Goal: Information Seeking & Learning: Learn about a topic

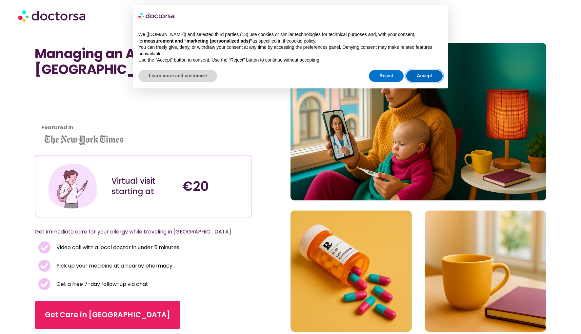
click at [426, 79] on button "Accept" at bounding box center [424, 76] width 36 height 12
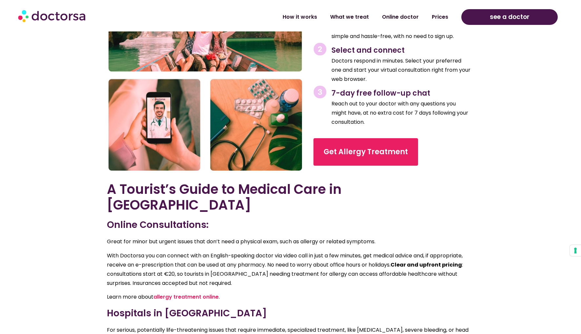
scroll to position [1139, 0]
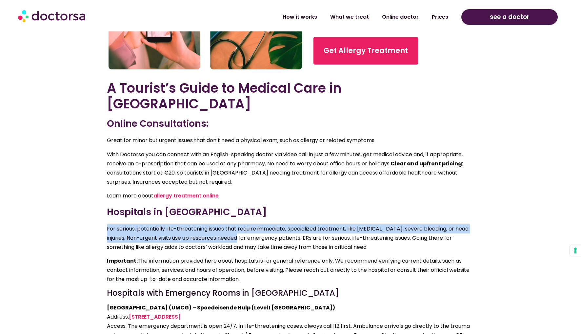
drag, startPoint x: 131, startPoint y: 209, endPoint x: 231, endPoint y: 225, distance: 101.6
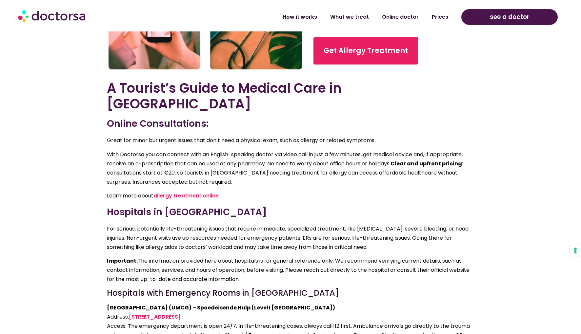
drag, startPoint x: 381, startPoint y: 225, endPoint x: 358, endPoint y: 196, distance: 37.6
drag, startPoint x: 299, startPoint y: 197, endPoint x: 316, endPoint y: 199, distance: 17.2
click at [298, 205] on h3 "Hospitals in [GEOGRAPHIC_DATA]" at bounding box center [290, 212] width 367 height 14
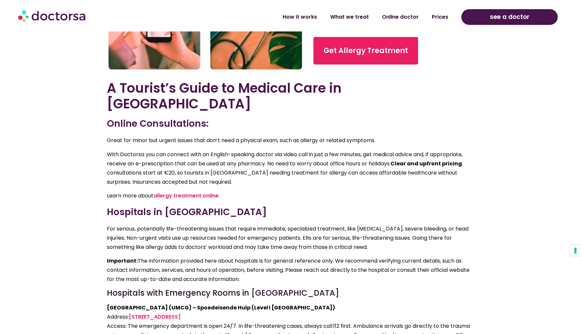
drag, startPoint x: 142, startPoint y: 220, endPoint x: 232, endPoint y: 228, distance: 90.5
click at [232, 228] on p "For serious, potentially life-threatening issues that require immediate, specia…" at bounding box center [290, 238] width 367 height 28
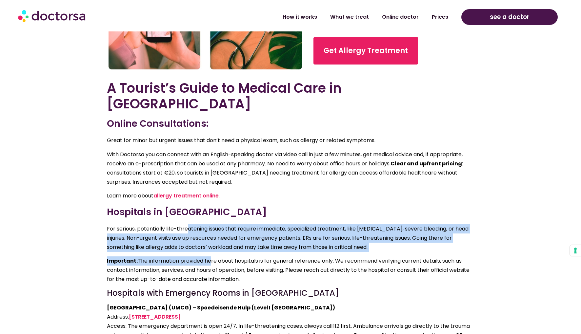
drag, startPoint x: 210, startPoint y: 239, endPoint x: 187, endPoint y: 211, distance: 35.6
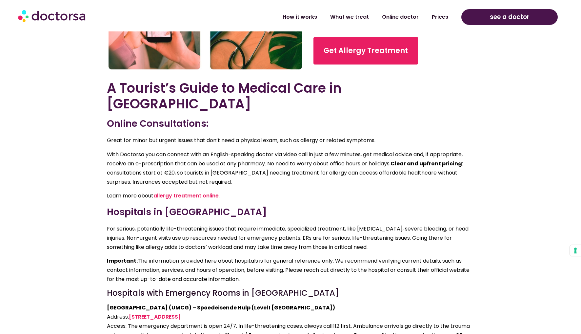
click at [141, 224] on p "For serious, potentially life-threatening issues that require immediate, specia…" at bounding box center [290, 238] width 367 height 28
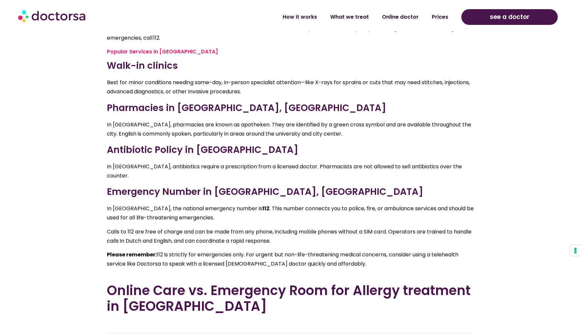
scroll to position [1473, 0]
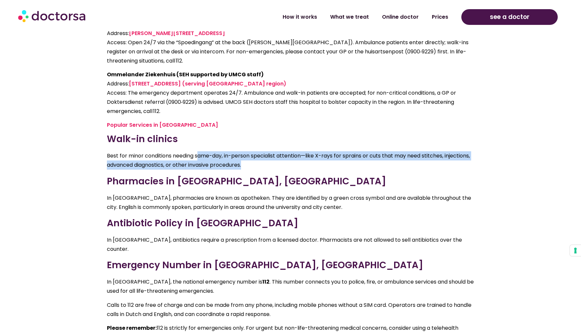
drag, startPoint x: 200, startPoint y: 143, endPoint x: 331, endPoint y: 152, distance: 130.7
click at [331, 152] on p "Best for minor conditions needing same-day, in-person specialist attention—like…" at bounding box center [290, 160] width 367 height 18
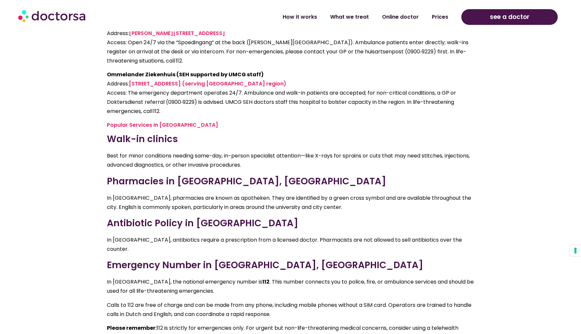
click at [319, 155] on div "A Tourist’s Guide to Medical Care in [GEOGRAPHIC_DATA] Online Consultations: Gr…" at bounding box center [290, 44] width 367 height 596
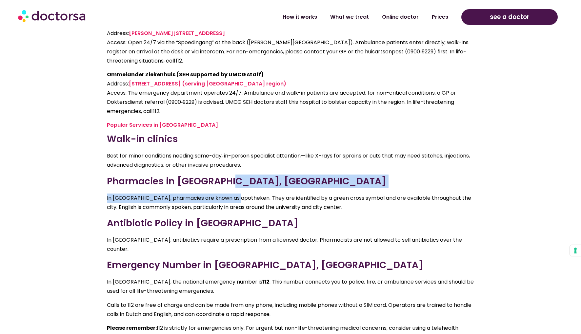
drag, startPoint x: 232, startPoint y: 176, endPoint x: 228, endPoint y: 170, distance: 6.6
click at [228, 170] on div "A Tourist’s Guide to Medical Care in [GEOGRAPHIC_DATA] Online Consultations: Gr…" at bounding box center [290, 44] width 367 height 596
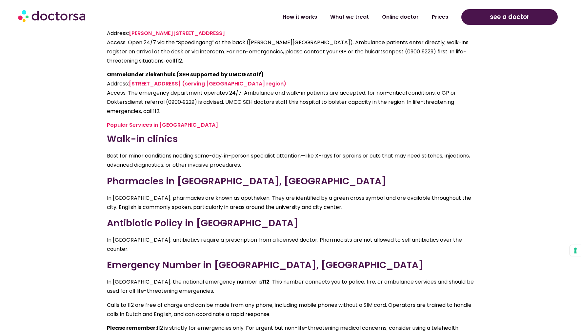
click at [183, 175] on h3 "Pharmacies in [GEOGRAPHIC_DATA], [GEOGRAPHIC_DATA]" at bounding box center [290, 182] width 367 height 14
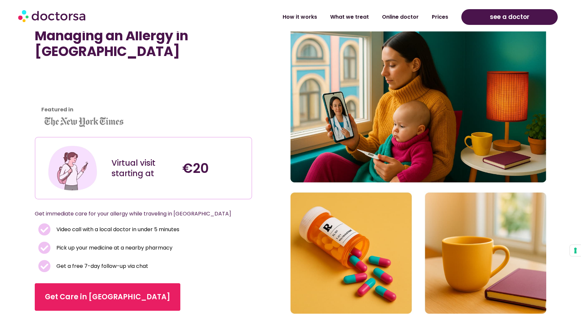
scroll to position [0, 0]
